Goal: Download file/media

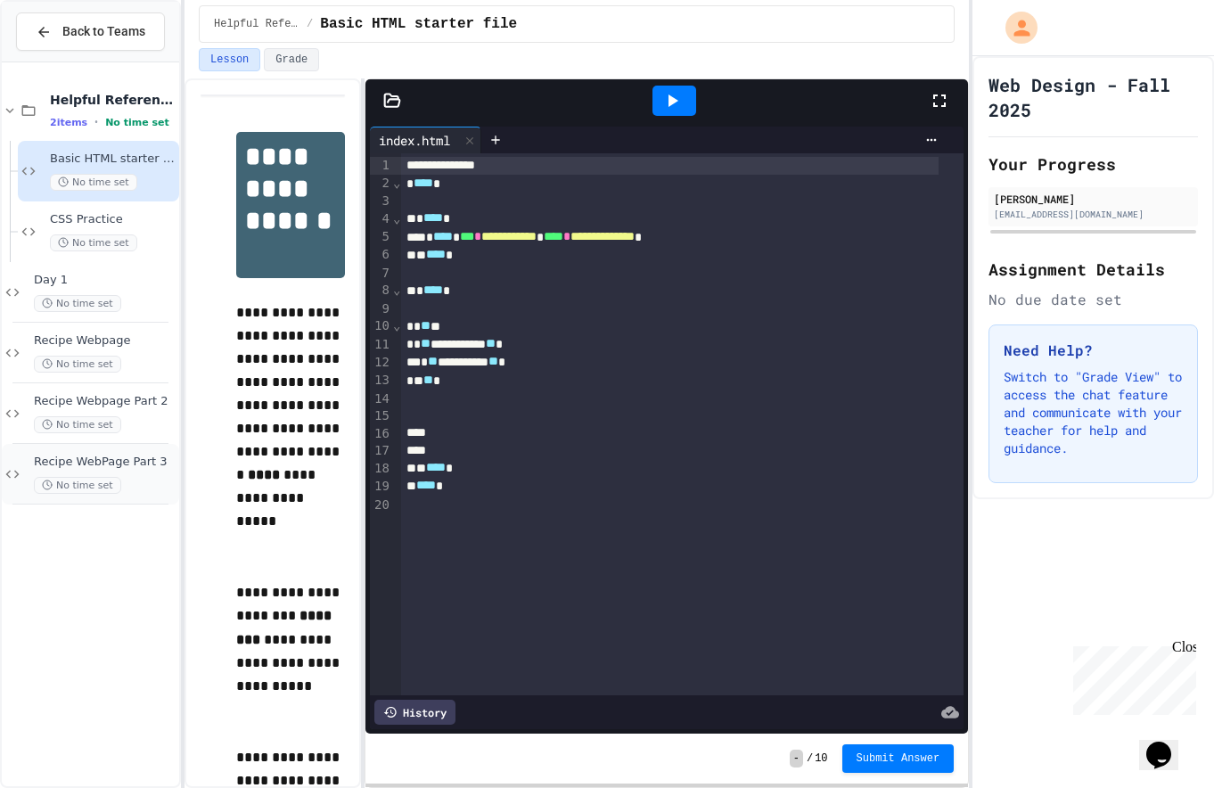
click at [157, 478] on div "No time set" at bounding box center [105, 485] width 142 height 17
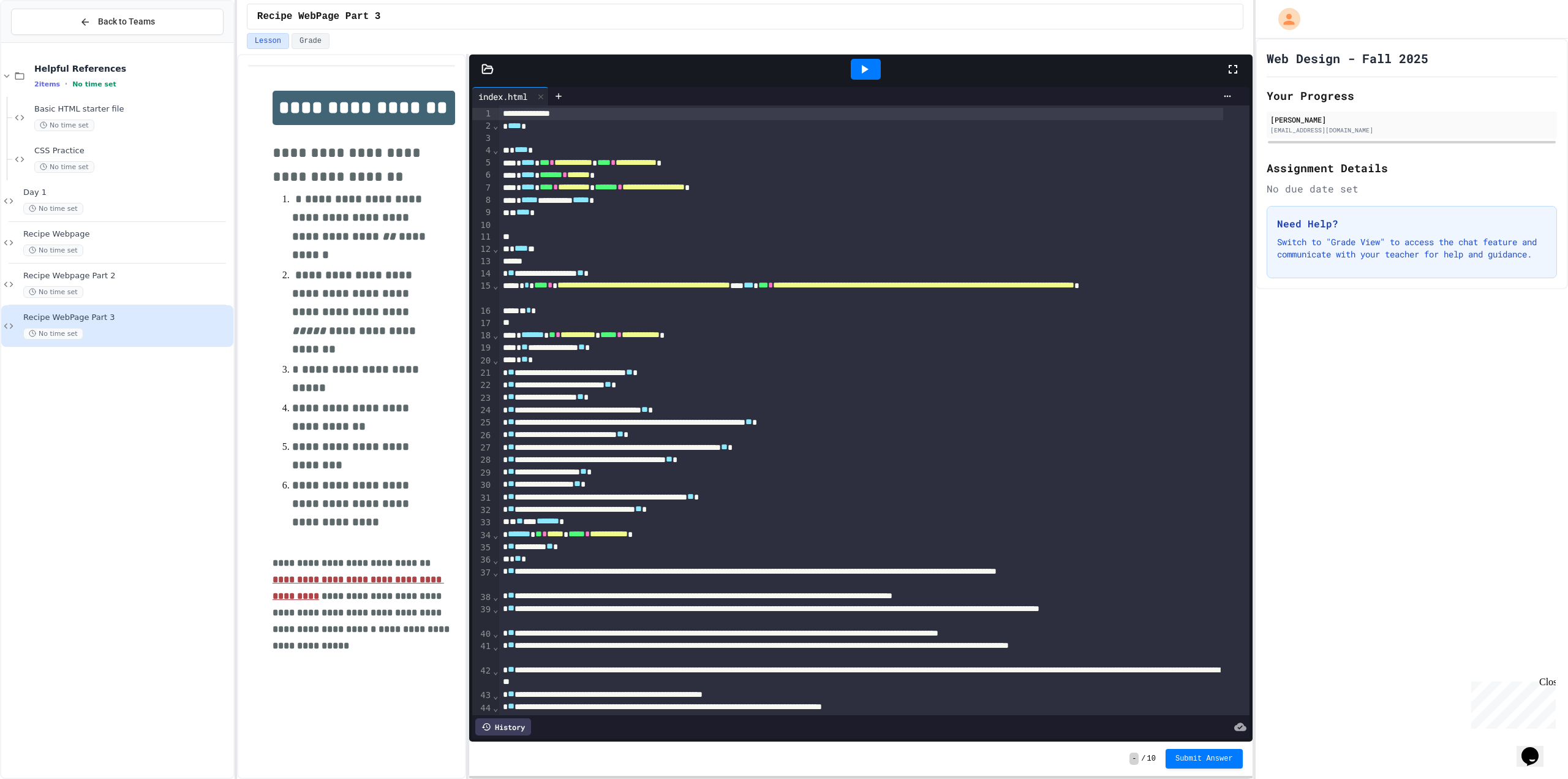
click at [489, 74] on icon at bounding box center [487, 69] width 12 height 12
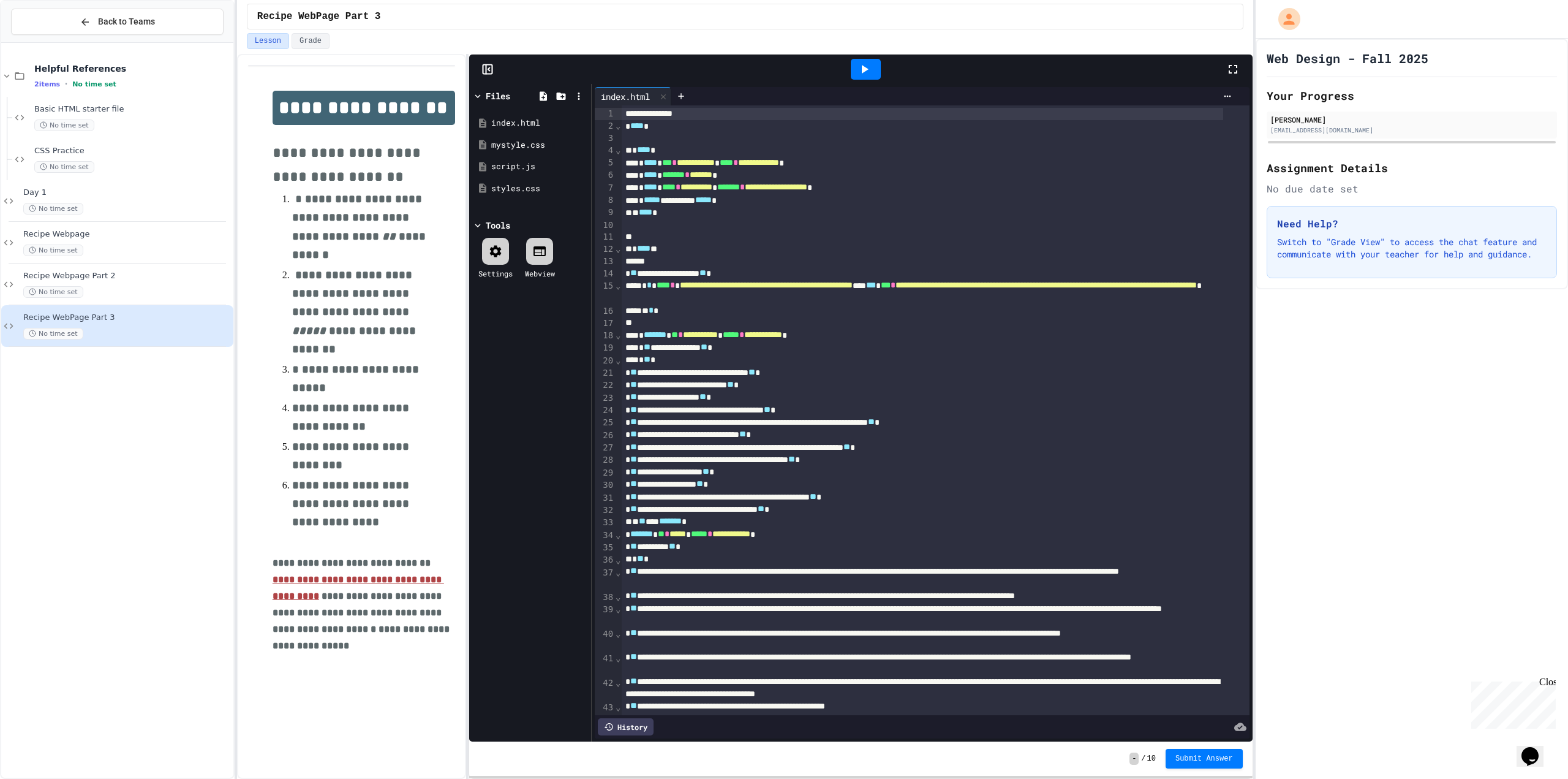
click at [834, 69] on div at bounding box center [866, 69] width 30 height 21
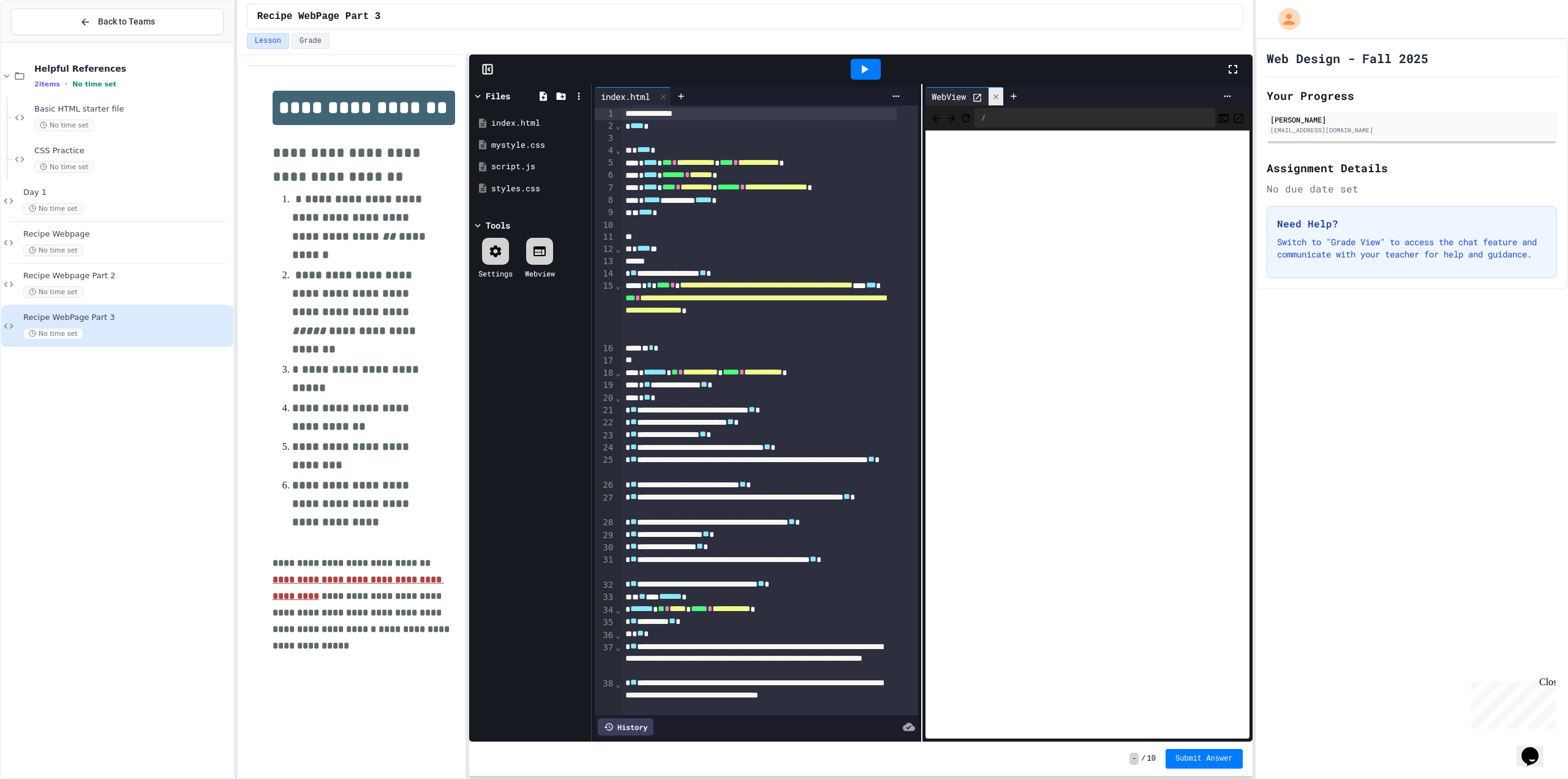
click at [834, 93] on icon at bounding box center [996, 97] width 8 height 8
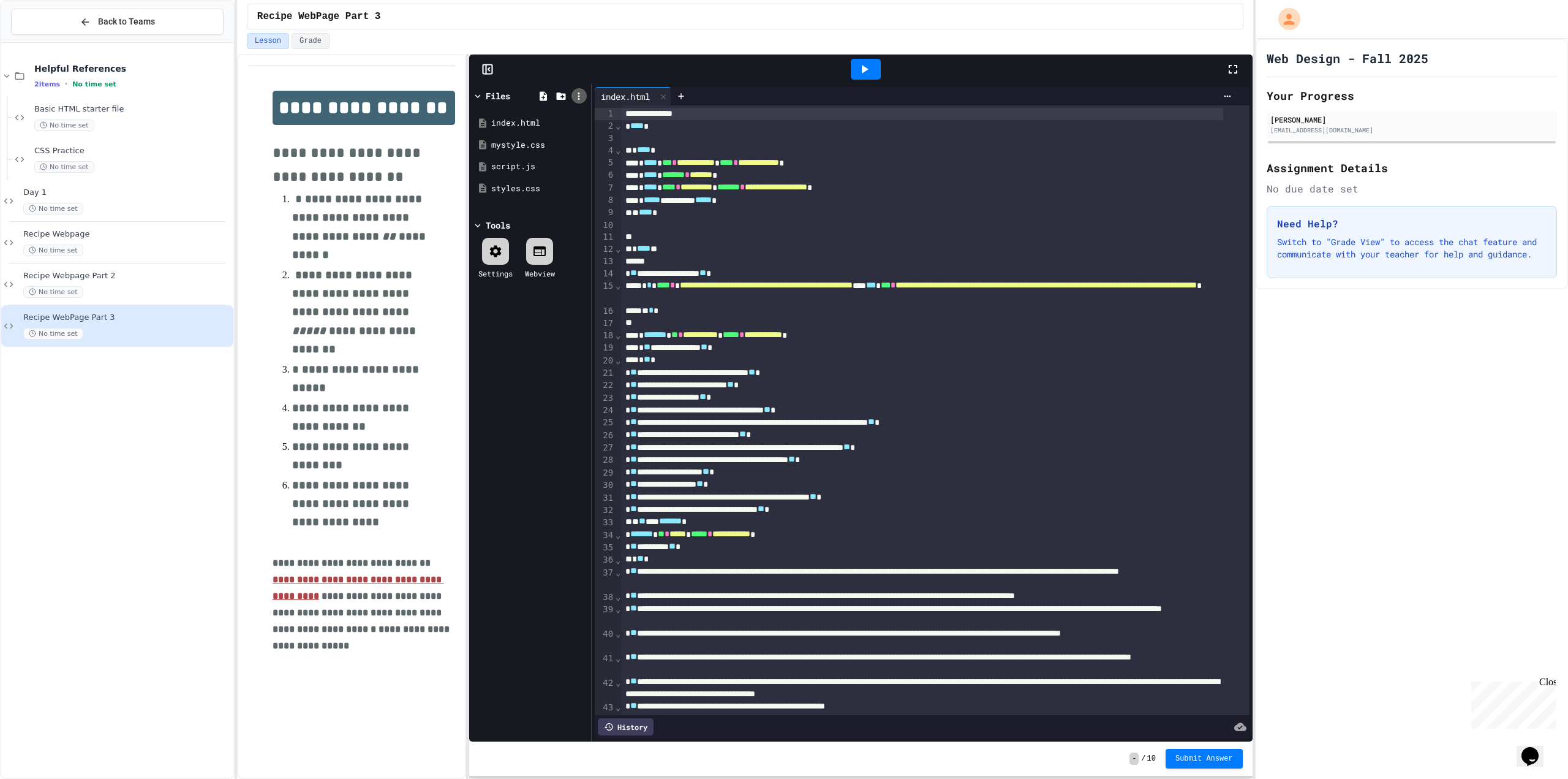
click at [577, 96] on icon at bounding box center [579, 96] width 11 height 11
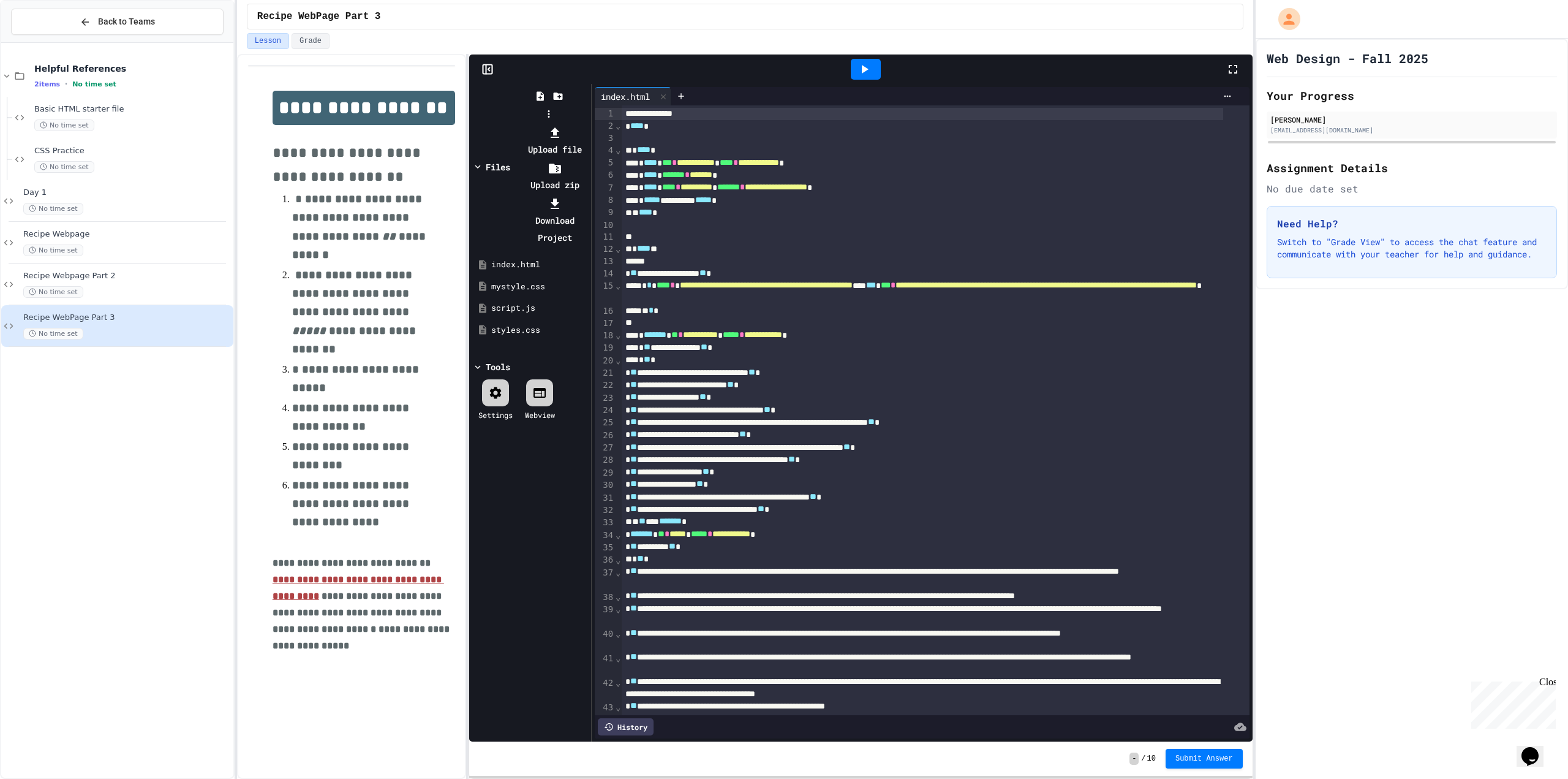
click at [588, 195] on li "Download Project" at bounding box center [555, 220] width 65 height 52
